Goal: Transaction & Acquisition: Purchase product/service

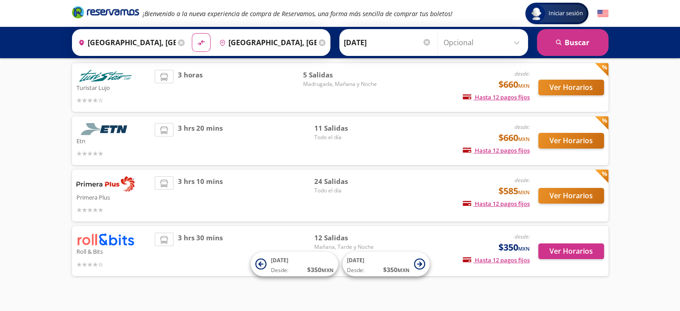
scroll to position [74, 0]
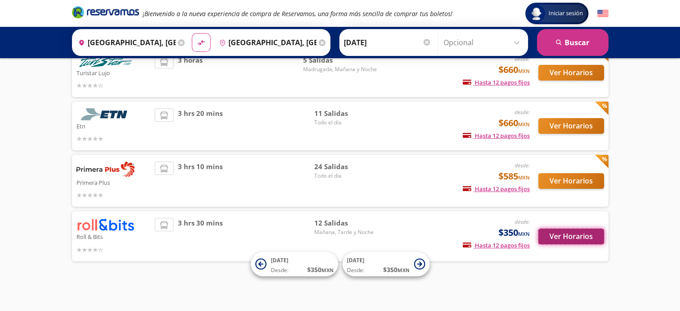
click at [561, 232] on button "Ver Horarios" at bounding box center [571, 236] width 66 height 16
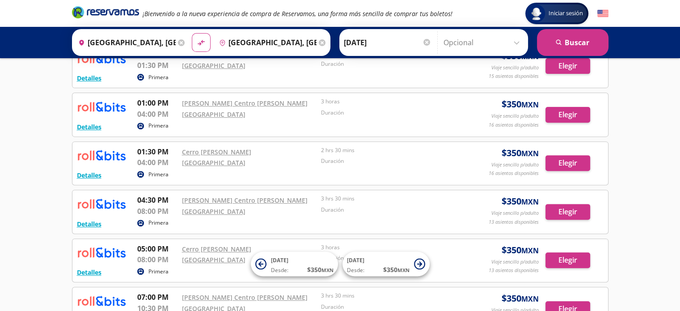
scroll to position [306, 0]
click at [568, 162] on button "Elegir" at bounding box center [567, 163] width 45 height 16
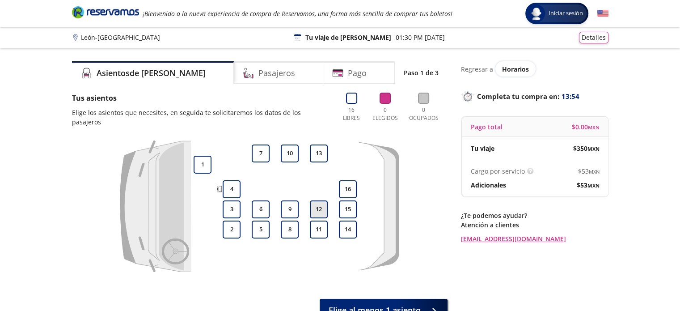
click at [317, 202] on button "12" at bounding box center [319, 209] width 18 height 18
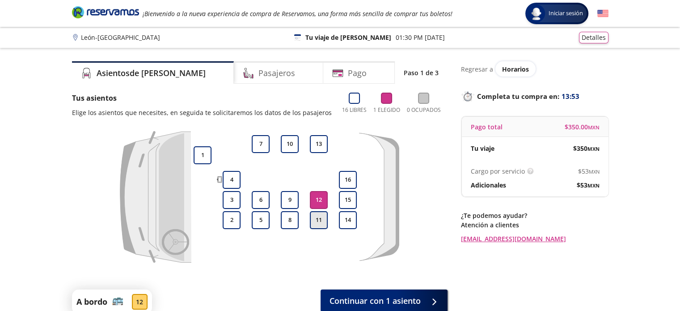
click at [318, 222] on button "11" at bounding box center [319, 220] width 18 height 18
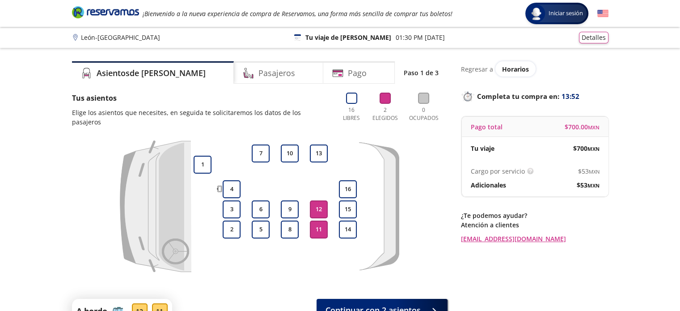
click at [318, 200] on button "12" at bounding box center [319, 209] width 18 height 18
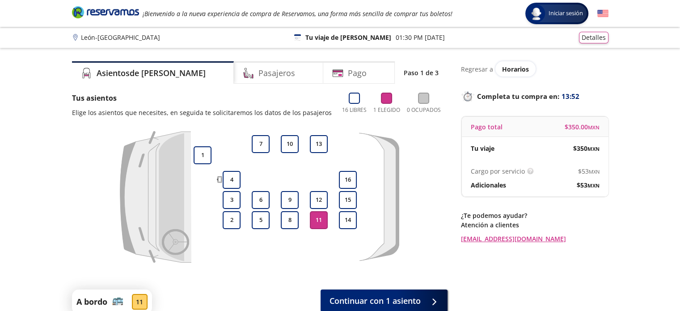
click at [317, 214] on button "11" at bounding box center [319, 220] width 18 height 18
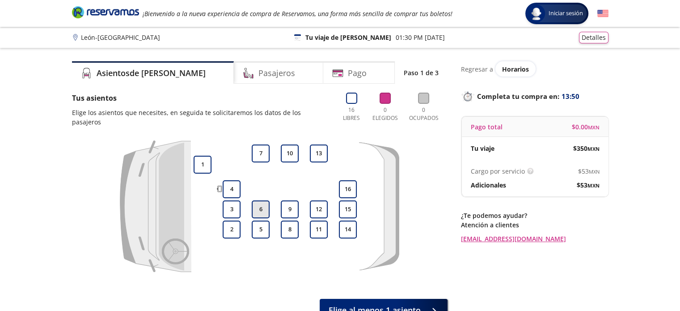
click at [268, 200] on button "6" at bounding box center [261, 209] width 18 height 18
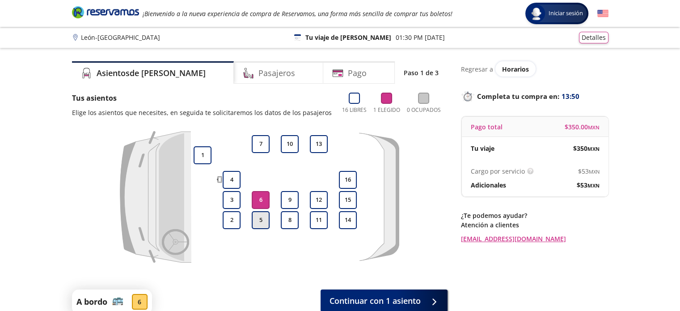
click at [265, 222] on button "5" at bounding box center [261, 220] width 18 height 18
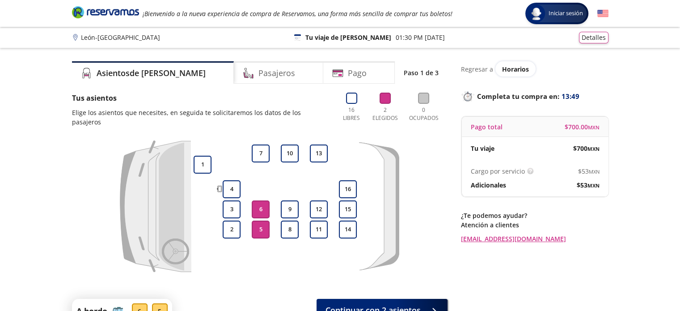
scroll to position [38, 0]
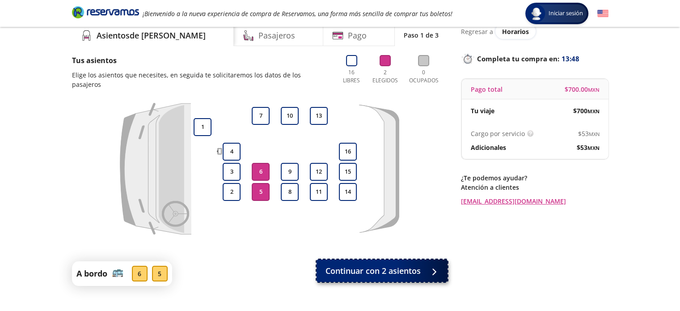
click at [353, 270] on button "Continuar con 2 asientos" at bounding box center [381, 270] width 131 height 22
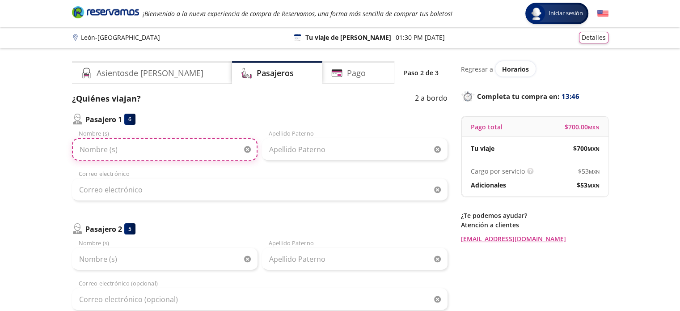
click at [138, 153] on input "Nombre (s)" at bounding box center [164, 149] width 185 height 22
type input "[PERSON_NAME]"
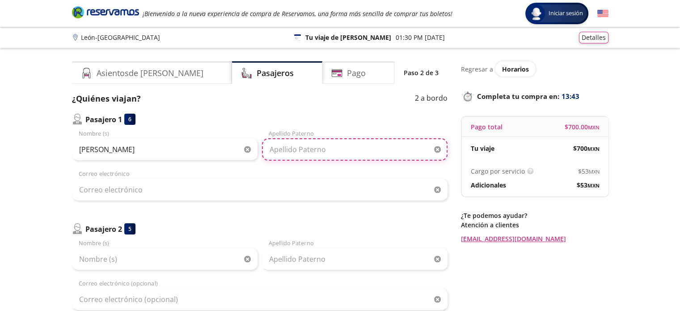
click at [286, 151] on input "Apellido Paterno" at bounding box center [354, 149] width 185 height 22
type input "[PERSON_NAME]"
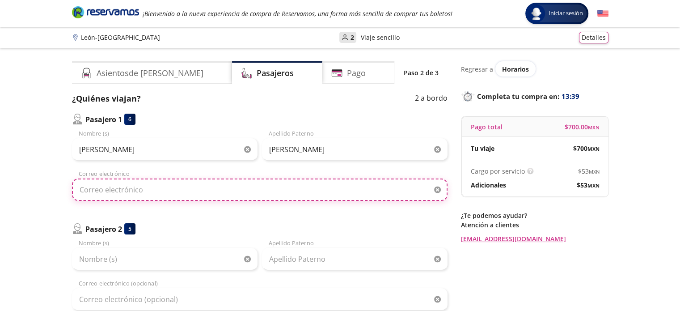
click at [206, 181] on input "Correo electrónico" at bounding box center [259, 189] width 375 height 22
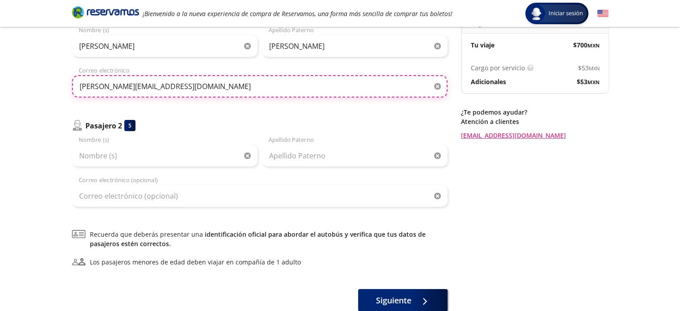
scroll to position [104, 0]
type input "[PERSON_NAME][EMAIL_ADDRESS][DOMAIN_NAME]"
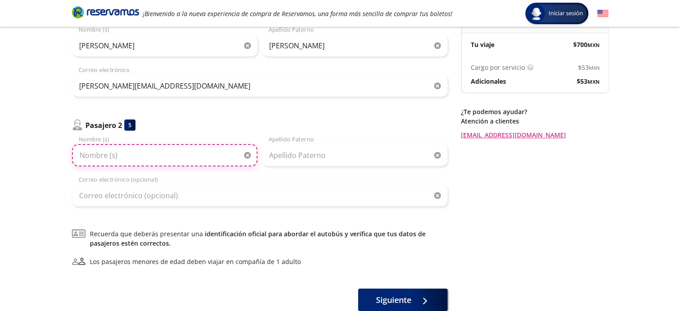
click at [148, 155] on input "Nombre (s)" at bounding box center [164, 155] width 185 height 22
type input "[PERSON_NAME]"
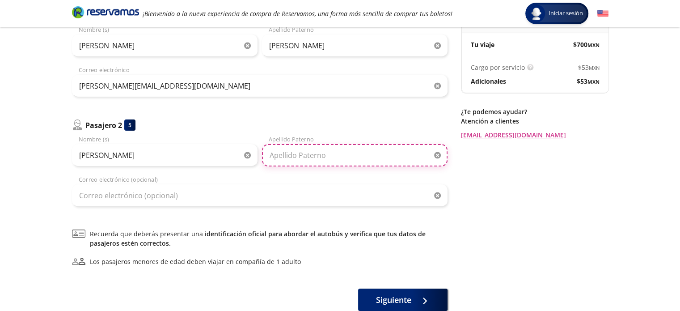
click at [307, 151] on input "Apellido Paterno" at bounding box center [354, 155] width 185 height 22
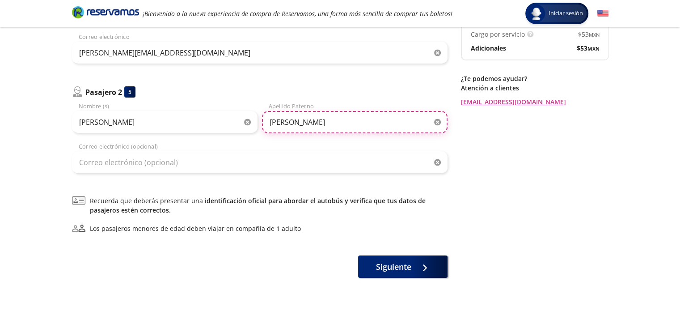
scroll to position [137, 0]
type input "[PERSON_NAME]"
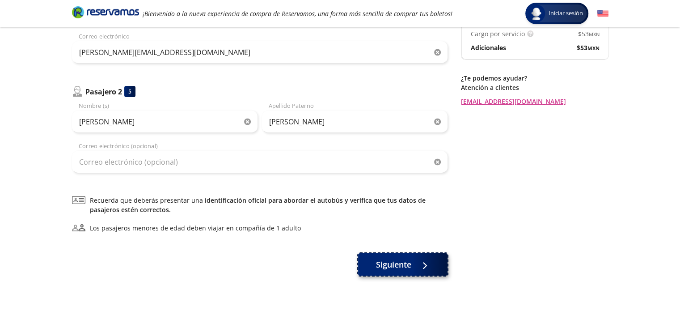
click at [375, 263] on button "Siguiente" at bounding box center [402, 264] width 89 height 22
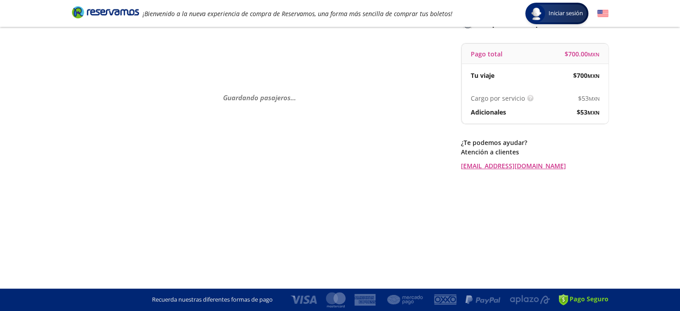
scroll to position [0, 0]
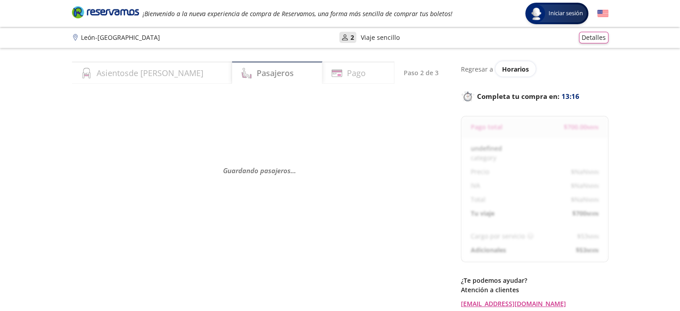
select select "MX"
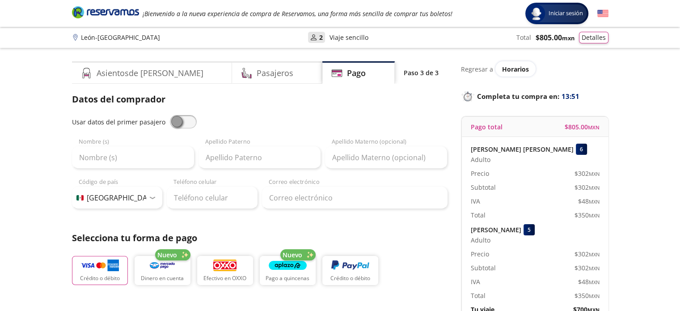
scroll to position [66, 0]
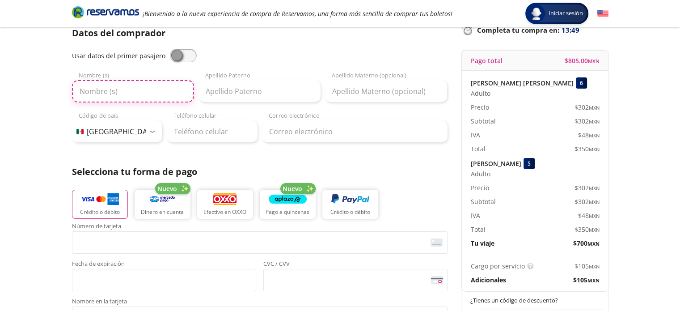
click at [128, 89] on input "Nombre (s)" at bounding box center [133, 91] width 122 height 22
type input "[PERSON_NAME]"
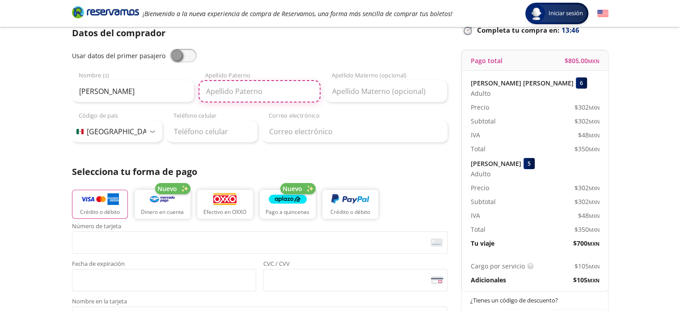
click at [233, 97] on input "Apellido Paterno" at bounding box center [259, 91] width 122 height 22
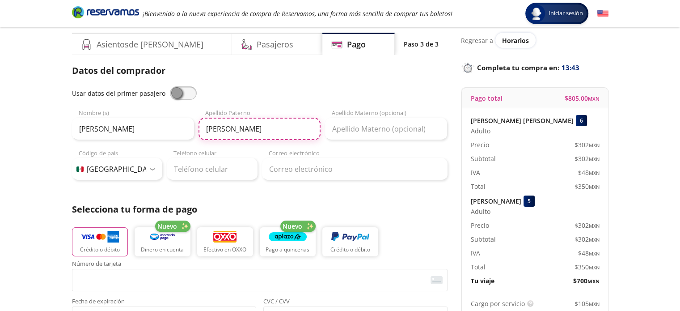
type input "[PERSON_NAME]"
click at [275, 92] on div "Usar datos del primer pasajero" at bounding box center [259, 92] width 375 height 13
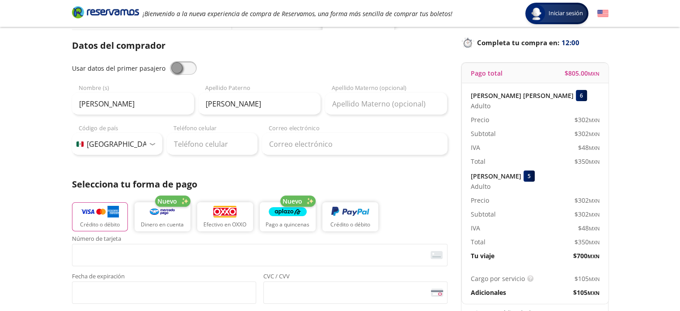
scroll to position [0, 0]
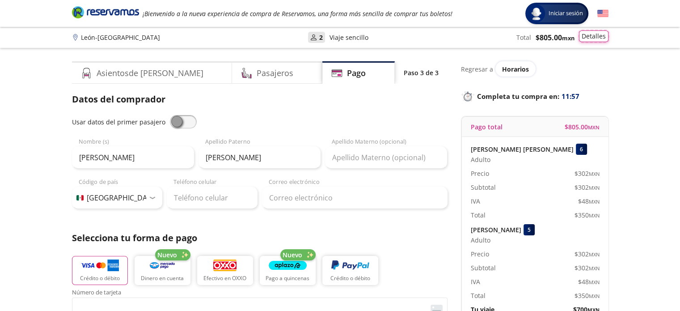
click at [593, 35] on button "Detalles" at bounding box center [593, 36] width 29 height 12
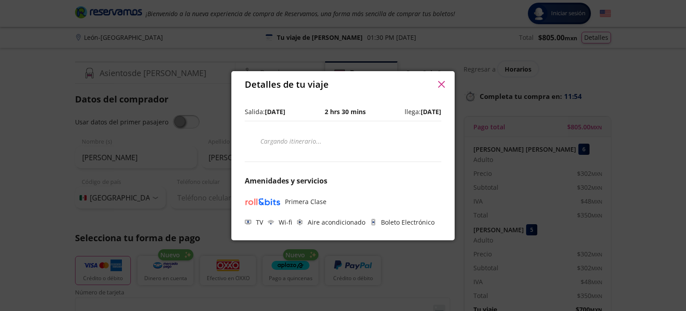
click at [441, 82] on icon "button" at bounding box center [441, 84] width 7 height 7
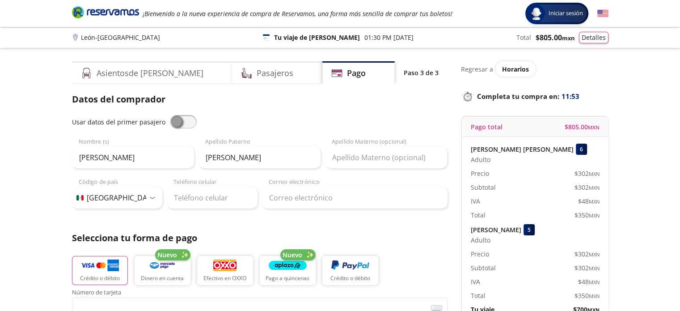
scroll to position [111, 0]
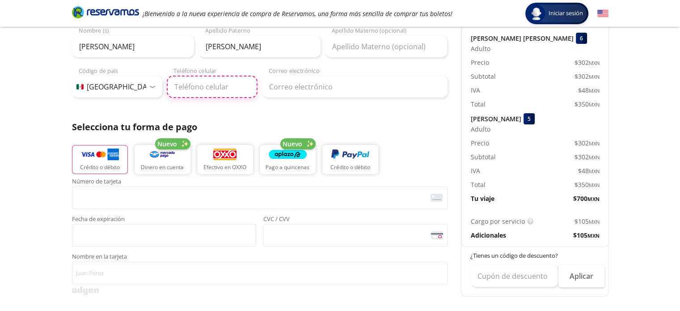
click at [202, 93] on input "Teléfono celular" at bounding box center [212, 87] width 91 height 22
type input "2"
type input "33 2453 2448"
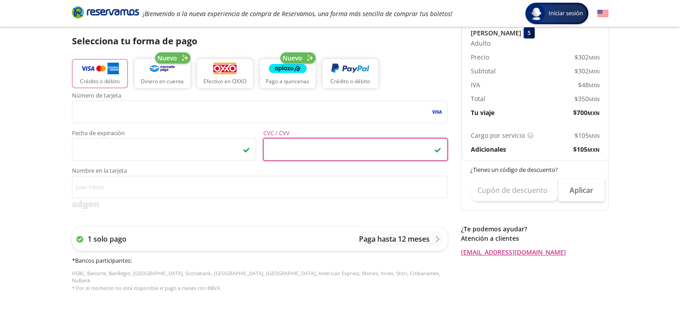
scroll to position [202, 0]
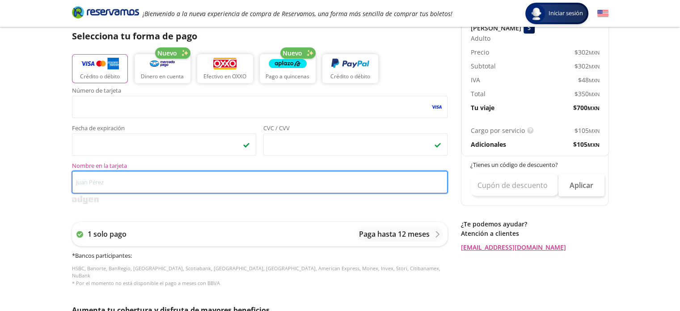
click at [221, 181] on input "Nombre en la tarjeta" at bounding box center [259, 182] width 375 height 22
type input "[PERSON_NAME]"
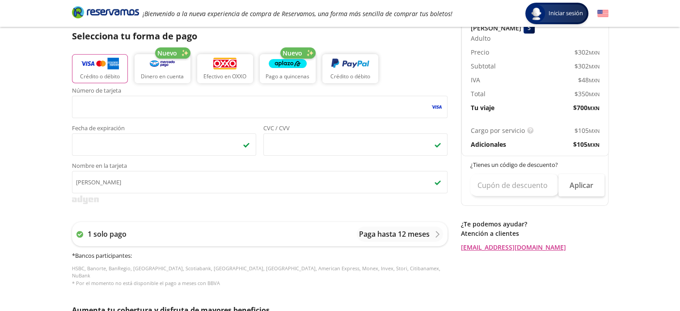
click at [55, 207] on div "Group 9 Created with Sketch. Pago [PERSON_NAME] - [GEOGRAPHIC_DATA] Iniciar ses…" at bounding box center [340, 168] width 680 height 740
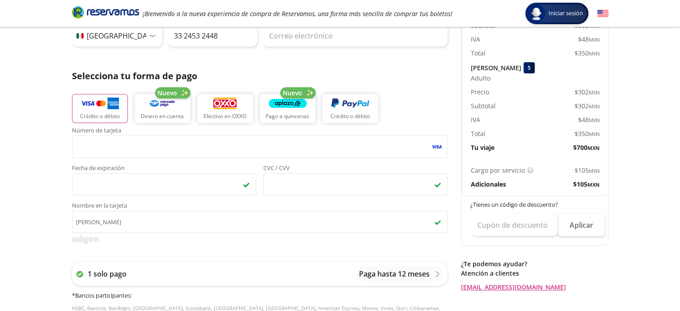
scroll to position [0, 0]
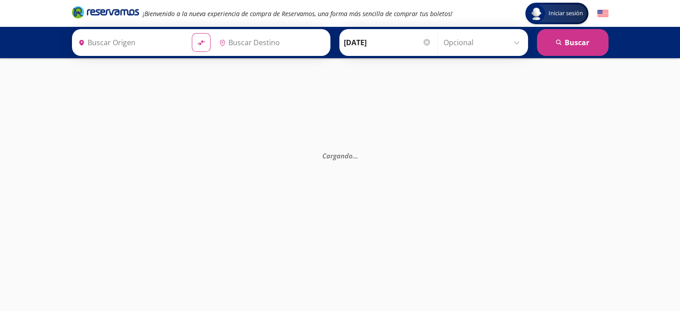
type input "[GEOGRAPHIC_DATA], [GEOGRAPHIC_DATA]"
